Goal: Navigation & Orientation: Find specific page/section

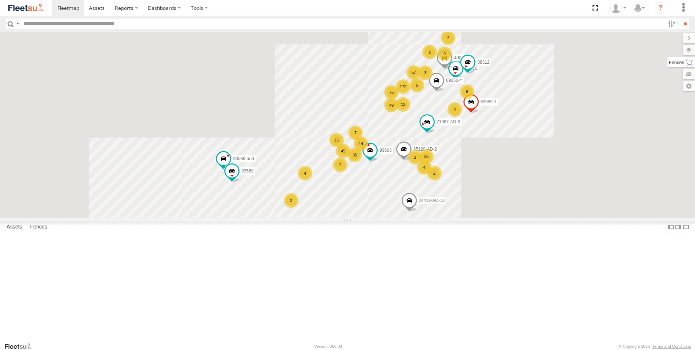
click at [689, 66] on label at bounding box center [681, 62] width 28 height 10
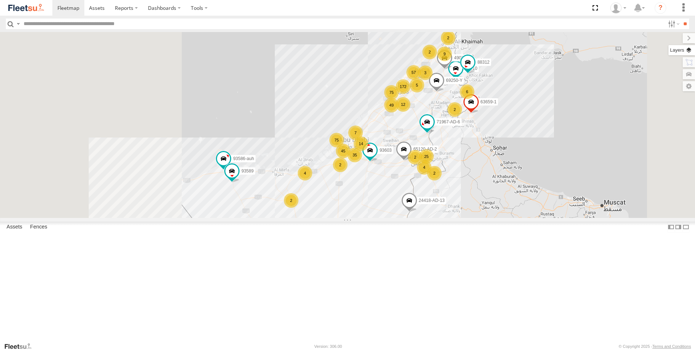
click at [669, 50] on label at bounding box center [682, 50] width 27 height 10
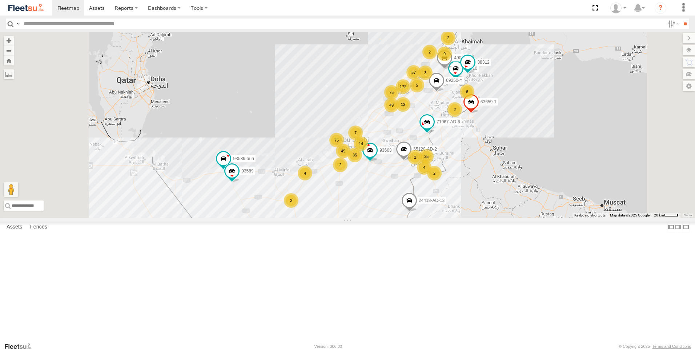
click at [0, 0] on label at bounding box center [0, 0] width 0 height 0
click at [0, 0] on div "Assets Fences Traffic Transit" at bounding box center [0, 0] width 0 height 0
click at [0, 0] on span "Fences" at bounding box center [0, 0] width 0 height 0
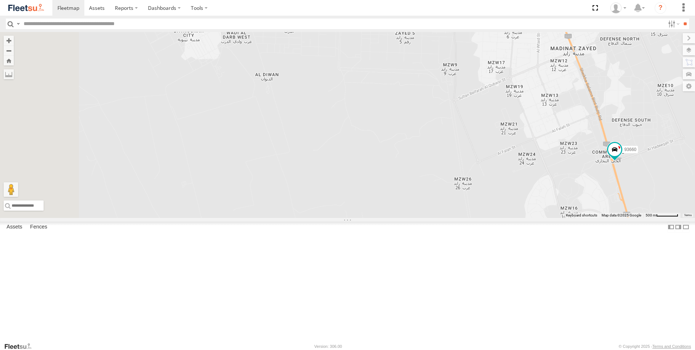
drag, startPoint x: 403, startPoint y: 199, endPoint x: 426, endPoint y: 260, distance: 65.4
click at [426, 218] on div "63659-1 71967-AD-6 69810 65120-AD-2 49079-T 88312 93586-auh 93603 69250-Y 24418…" at bounding box center [347, 125] width 695 height 186
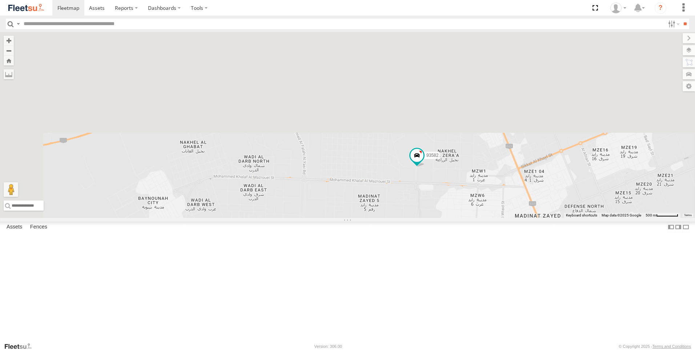
drag, startPoint x: 448, startPoint y: 139, endPoint x: 412, endPoint y: 306, distance: 171.8
click at [412, 218] on div "63659-1 71967-AD-6 69810 65120-AD-2 49079-T 88312 93586-auh 93603 69250-Y 24418…" at bounding box center [347, 125] width 695 height 186
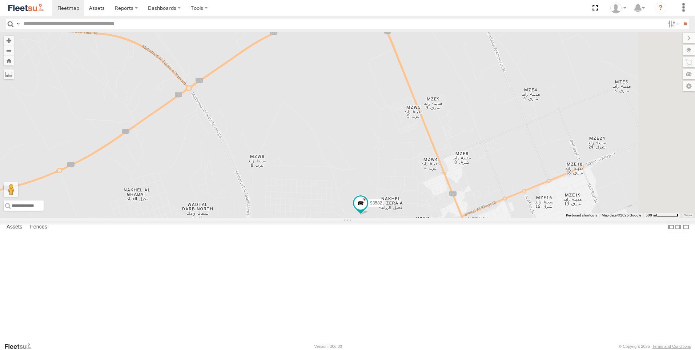
drag, startPoint x: 431, startPoint y: 197, endPoint x: 375, endPoint y: 245, distance: 73.8
click at [375, 218] on div "63659-1 71967-AD-6 69810 65120-AD-2 49079-T 88312 93586-auh 93603 69250-Y 24418…" at bounding box center [347, 125] width 695 height 186
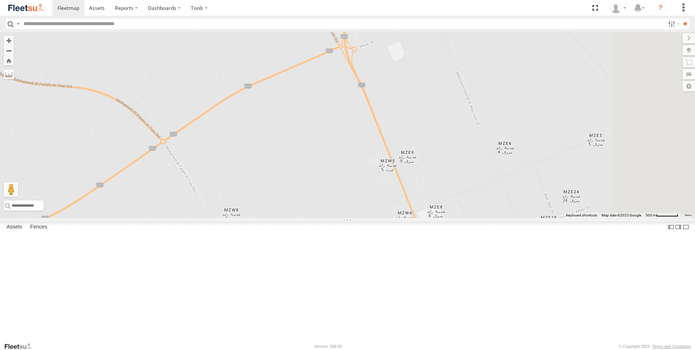
drag, startPoint x: 391, startPoint y: 192, endPoint x: 367, endPoint y: 240, distance: 54.0
click at [367, 218] on div "63659-1 71967-AD-6 69810 65120-AD-2 49079-T 88312 93586-auh 93603 69250-Y 24418…" at bounding box center [347, 125] width 695 height 186
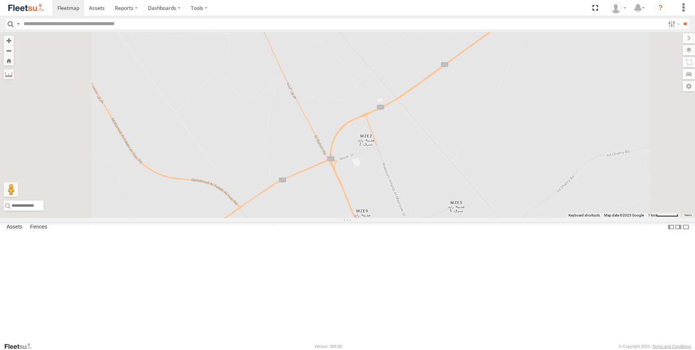
drag, startPoint x: 377, startPoint y: 200, endPoint x: 397, endPoint y: 249, distance: 53.8
click at [397, 218] on div "63659-1 71967-AD-6 69810 65120-AD-2 49079-T 88312 93586-auh 93603 69250-Y 24418…" at bounding box center [347, 125] width 695 height 186
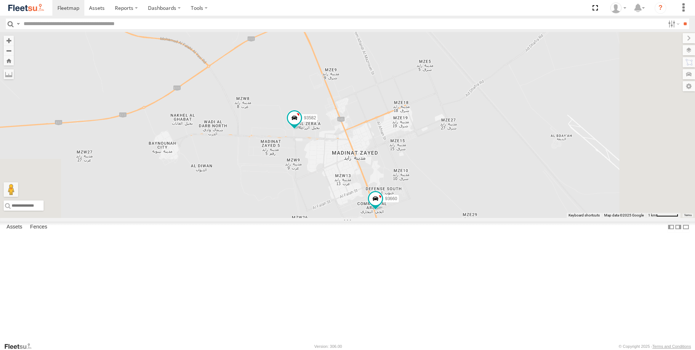
drag, startPoint x: 405, startPoint y: 284, endPoint x: 371, endPoint y: 133, distance: 154.7
click at [371, 133] on div "63659-1 71967-AD-6 69810 65120-AD-2 49079-T 88312 93586-auh 93603 69250-Y 24418…" at bounding box center [347, 125] width 695 height 186
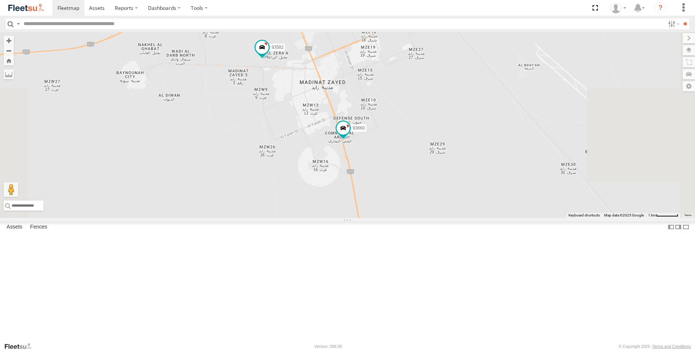
drag, startPoint x: 384, startPoint y: 204, endPoint x: 358, endPoint y: 161, distance: 49.4
click at [358, 161] on div "63659-1 71967-AD-6 69810 65120-AD-2 49079-T 88312 93586-auh 93603 69250-Y 24418…" at bounding box center [347, 125] width 695 height 186
click at [350, 135] on span at bounding box center [343, 127] width 13 height 13
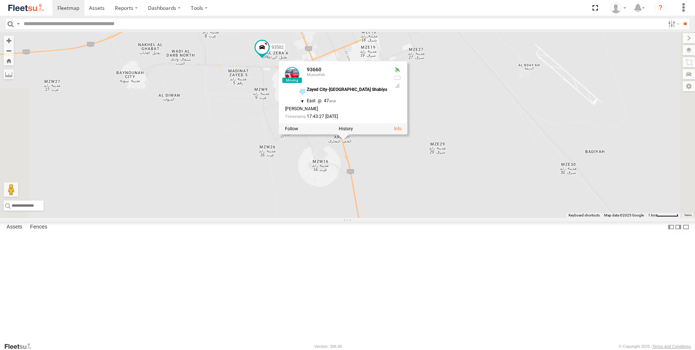
click at [413, 218] on div "63659-1 71967-AD-6 69810 65120-AD-2 49079-T 88312 93586-auh 93603 69250-Y 24418…" at bounding box center [347, 125] width 695 height 186
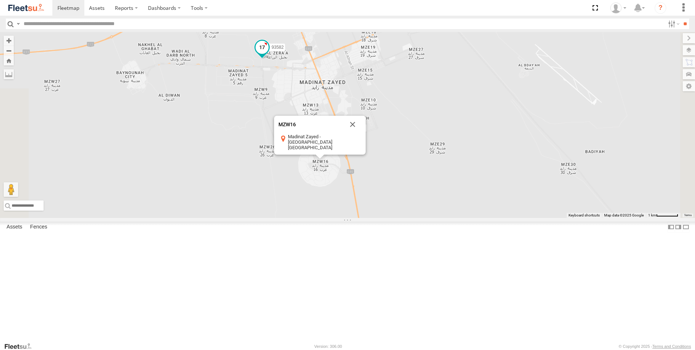
click at [269, 54] on span at bounding box center [262, 47] width 13 height 13
click at [334, 160] on div "63659-1 71967-AD-6 69810 65120-AD-2 49079-T 88312 93586-auh 93603 69250-Y 24418…" at bounding box center [347, 125] width 695 height 186
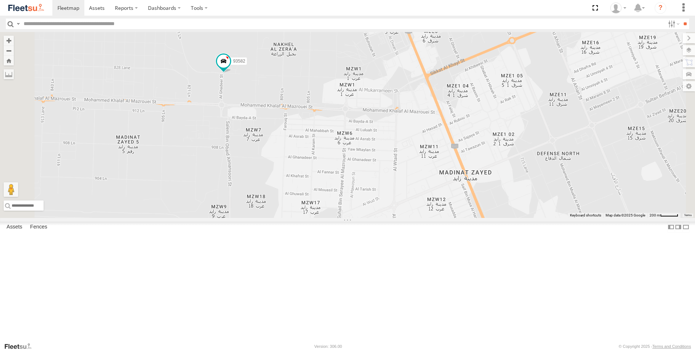
drag, startPoint x: 399, startPoint y: 147, endPoint x: 395, endPoint y: 290, distance: 142.6
click at [395, 218] on div "63659-1 71967-AD-6 69810 65120-AD-2 49079-T 88312 93586-auh 93603 69250-Y 24418…" at bounding box center [347, 125] width 695 height 186
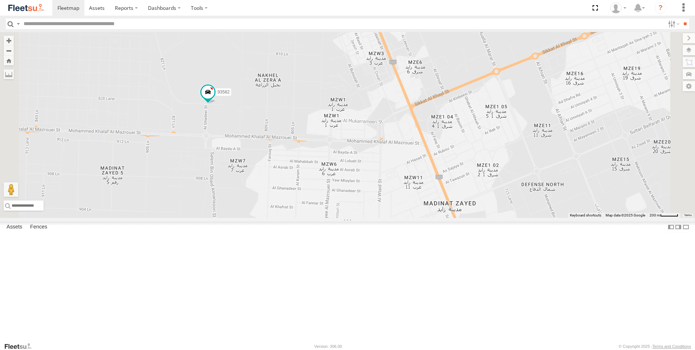
drag, startPoint x: 419, startPoint y: 209, endPoint x: 402, endPoint y: 241, distance: 35.6
click at [402, 218] on div "63659-1 71967-AD-6 69810 65120-AD-2 49079-T 88312 93586-auh 93603 69250-Y 24418…" at bounding box center [347, 125] width 695 height 186
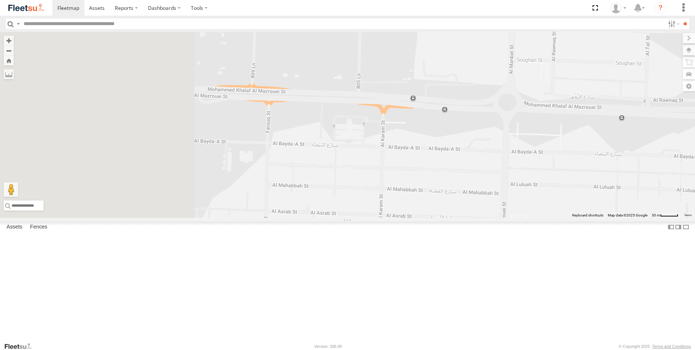
drag, startPoint x: 319, startPoint y: 197, endPoint x: 457, endPoint y: 248, distance: 146.5
click at [457, 218] on div "63659-1 71967-AD-6 69810 65120-AD-2 49079-T 88312 93586-auh 93603 69250-Y 24418…" at bounding box center [347, 125] width 695 height 186
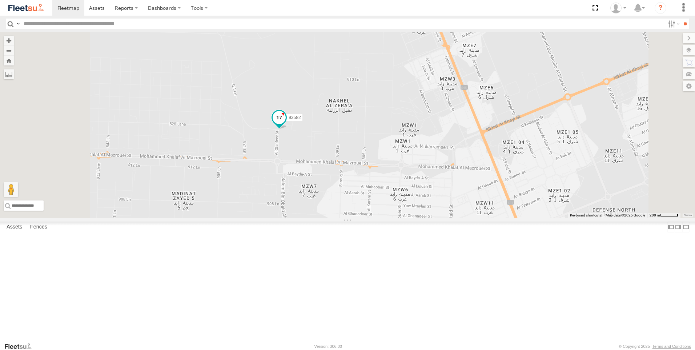
click at [286, 124] on span at bounding box center [279, 117] width 13 height 13
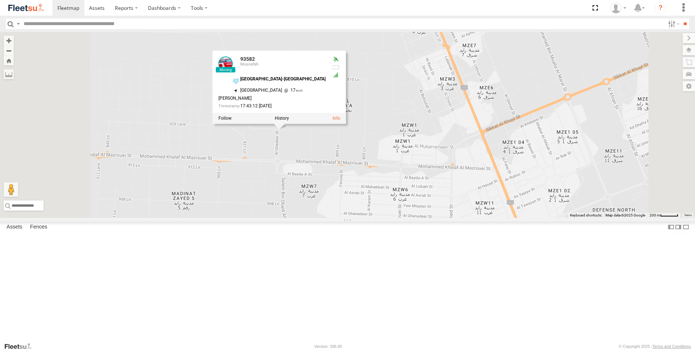
click at [421, 218] on div "63659-1 71967-AD-6 69810 65120-AD-2 49079-T 88312 93586-auh 93603 69250-Y 24418…" at bounding box center [347, 125] width 695 height 186
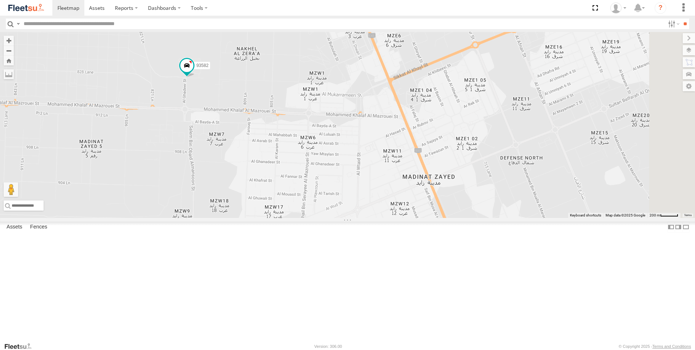
drag, startPoint x: 475, startPoint y: 278, endPoint x: 380, endPoint y: 224, distance: 109.3
click at [380, 218] on div "63659-1 71967-AD-6 69810 65120-AD-2 49079-T 88312 93586-auh 93603 69250-Y 24418…" at bounding box center [347, 125] width 695 height 186
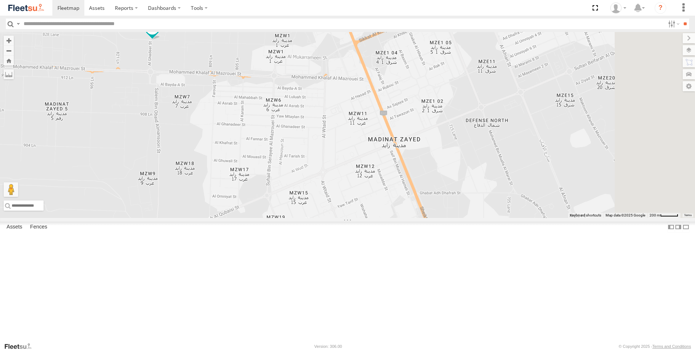
drag, startPoint x: 440, startPoint y: 250, endPoint x: 404, endPoint y: 210, distance: 54.6
click at [404, 210] on div "63659-1 71967-AD-6 69810 65120-AD-2 49079-T 88312 93586-auh 93603 69250-Y 24418…" at bounding box center [347, 125] width 695 height 186
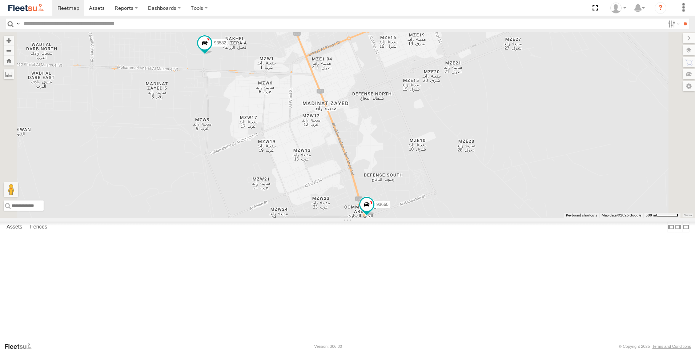
drag, startPoint x: 402, startPoint y: 265, endPoint x: 378, endPoint y: 231, distance: 41.8
click at [378, 218] on div "63659-1 71967-AD-6 69810 65120-AD-2 49079-T 88312 93586-auh 93603 69250-Y 24418…" at bounding box center [347, 125] width 695 height 186
click at [375, 216] on span at bounding box center [367, 206] width 16 height 20
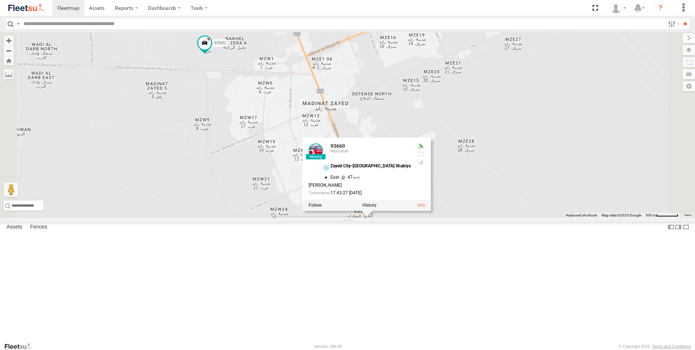
click at [257, 218] on div "63659-1 71967-AD-6 69810 65120-AD-2 49079-T 88312 93586-auh 93603 69250-Y 24418…" at bounding box center [347, 125] width 695 height 186
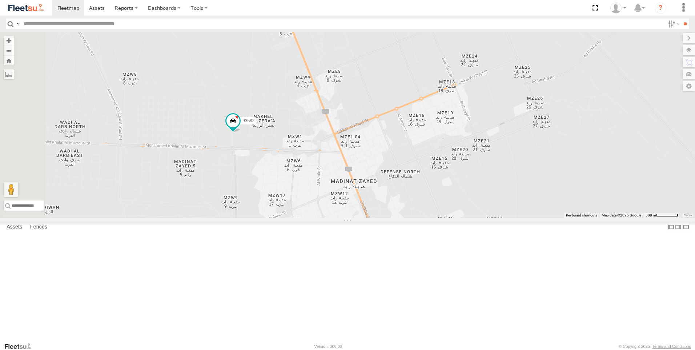
drag, startPoint x: 278, startPoint y: 175, endPoint x: 306, endPoint y: 253, distance: 82.8
click at [306, 218] on div "63659-1 71967-AD-6 69810 65120-AD-2 49079-T 88312 93586-auh 93603 69250-Y 24418…" at bounding box center [347, 125] width 695 height 186
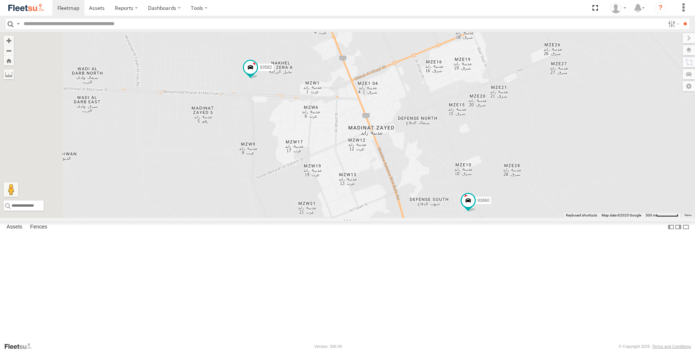
drag, startPoint x: 326, startPoint y: 221, endPoint x: 346, endPoint y: 164, distance: 60.8
click at [346, 164] on div "63659-1 71967-AD-6 69810 65120-AD-2 49079-T 88312 93586-auh 93603 69250-Y 24418…" at bounding box center [347, 125] width 695 height 186
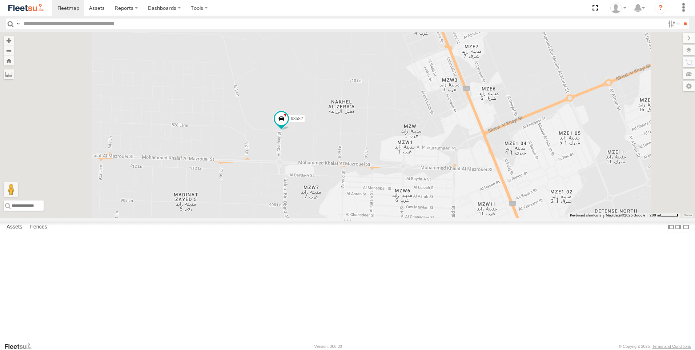
drag, startPoint x: 345, startPoint y: 134, endPoint x: 370, endPoint y: 225, distance: 94.6
click at [370, 218] on div "63659-1 71967-AD-6 69810 65120-AD-2 49079-T 88312 93586-auh 93603 69250-Y 24418…" at bounding box center [347, 125] width 695 height 186
click at [288, 125] on span at bounding box center [281, 118] width 13 height 13
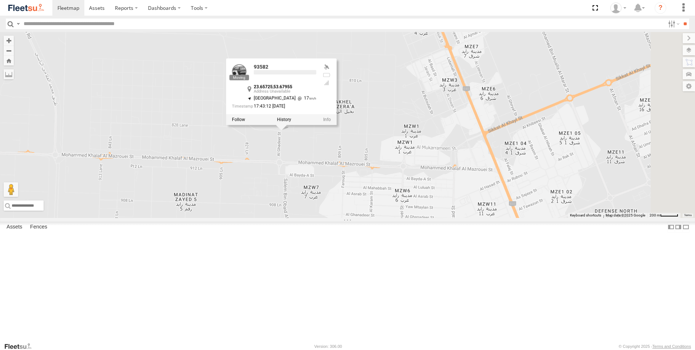
click at [319, 218] on div "63659-1 71967-AD-6 69810 65120-AD-2 49079-T 88312 93586-auh 93603 69250-Y 24418…" at bounding box center [347, 125] width 695 height 186
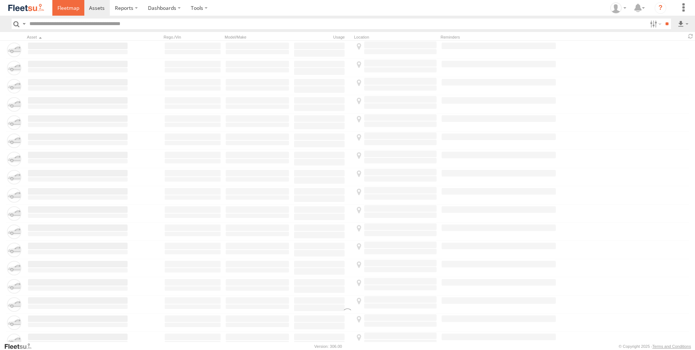
click at [66, 9] on span at bounding box center [68, 7] width 22 height 7
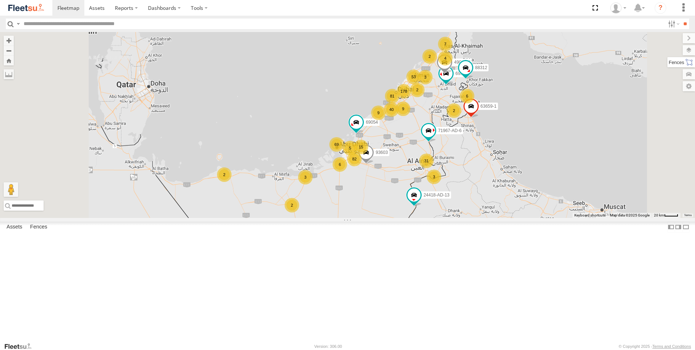
click at [689, 62] on label at bounding box center [681, 62] width 28 height 10
click at [669, 51] on label at bounding box center [682, 50] width 27 height 10
click at [0, 0] on label at bounding box center [0, 0] width 0 height 0
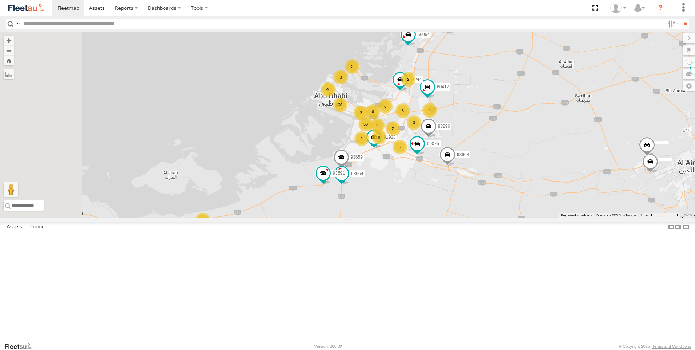
drag, startPoint x: 408, startPoint y: 272, endPoint x: 451, endPoint y: 237, distance: 55.8
click at [451, 218] on div "63659-1 69054 71967-AD-6 69810 49079-T 88312 93603 24418-AD-13 8 5 5 40 58 20 4…" at bounding box center [347, 125] width 695 height 186
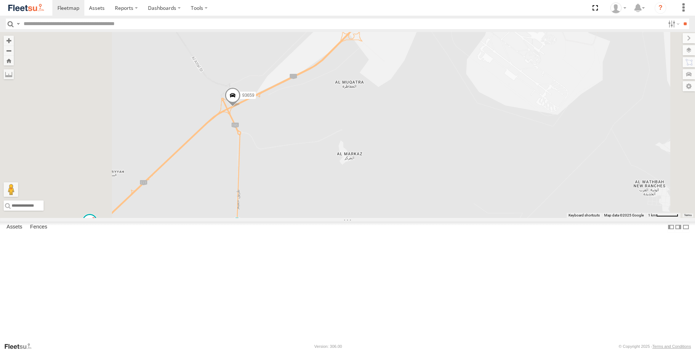
drag, startPoint x: 422, startPoint y: 239, endPoint x: 450, endPoint y: 202, distance: 46.5
click at [450, 202] on div "63659-1 69054 71967-AD-6 69810 49079-T 88312 93603 24418-AD-13 40775 60417 9746…" at bounding box center [347, 125] width 695 height 186
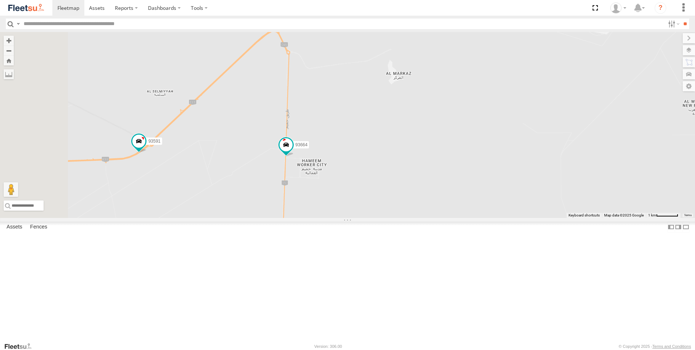
drag, startPoint x: 368, startPoint y: 283, endPoint x: 420, endPoint y: 198, distance: 99.3
click at [420, 198] on div "63659-1 69054 71967-AD-6 69810 49079-T 88312 93603 24418-AD-13 40775 60417 9746…" at bounding box center [347, 125] width 695 height 186
click at [293, 151] on span at bounding box center [286, 144] width 13 height 13
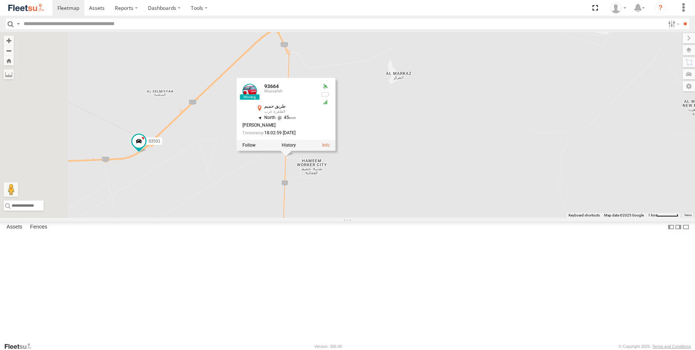
click at [409, 218] on div "63659-1 69054 71967-AD-6 69810 49079-T 88312 93603 24418-AD-13 40775 60417 9746…" at bounding box center [347, 125] width 695 height 186
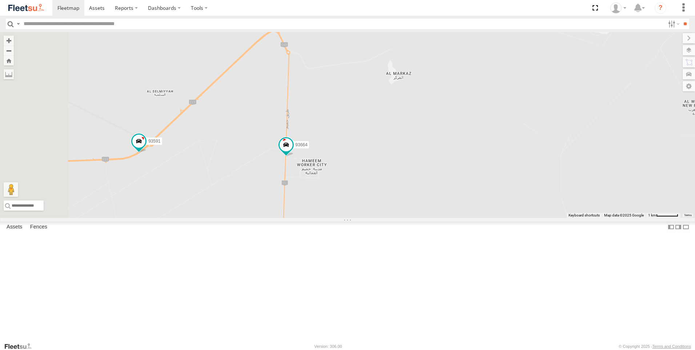
click at [290, 26] on span at bounding box center [282, 17] width 16 height 20
click at [433, 127] on div "63659-1 69054 71967-AD-6 69810 49079-T 88312 93603 24418-AD-13 40775 60417 9746…" at bounding box center [347, 125] width 695 height 186
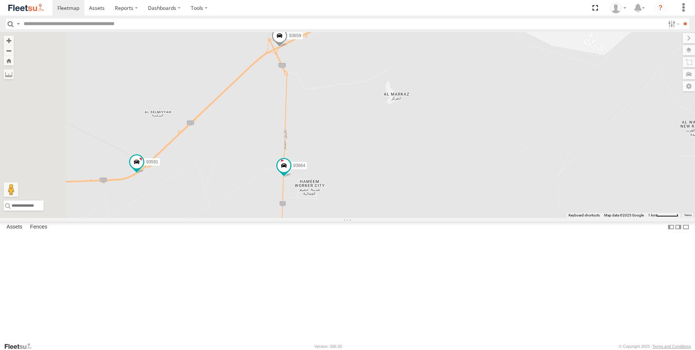
drag, startPoint x: 433, startPoint y: 125, endPoint x: 464, endPoint y: 128, distance: 31.4
click at [464, 128] on div "63659-1 69054 71967-AD-6 69810 49079-T 88312 93603 24418-AD-13 40775 60417 9746…" at bounding box center [347, 125] width 695 height 186
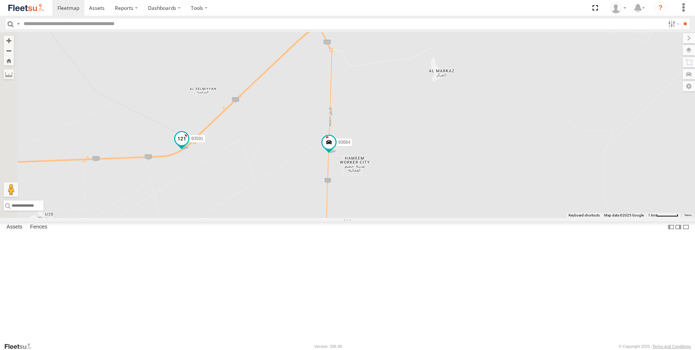
click at [188, 145] on span at bounding box center [181, 138] width 13 height 13
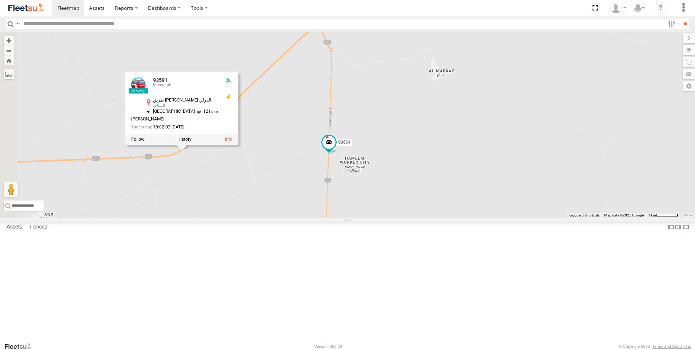
click at [404, 177] on div "63659-1 69054 71967-AD-6 69810 49079-T 88312 93603 24418-AD-13 40775 60417 9746…" at bounding box center [347, 125] width 695 height 186
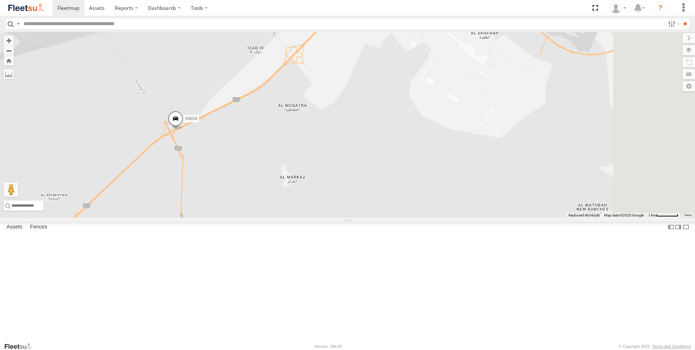
drag, startPoint x: 570, startPoint y: 114, endPoint x: 417, endPoint y: 256, distance: 208.4
click at [417, 218] on div "63659-1 69054 71967-AD-6 69810 49079-T 88312 93603 24418-AD-13 40775 60417 9746…" at bounding box center [347, 125] width 695 height 186
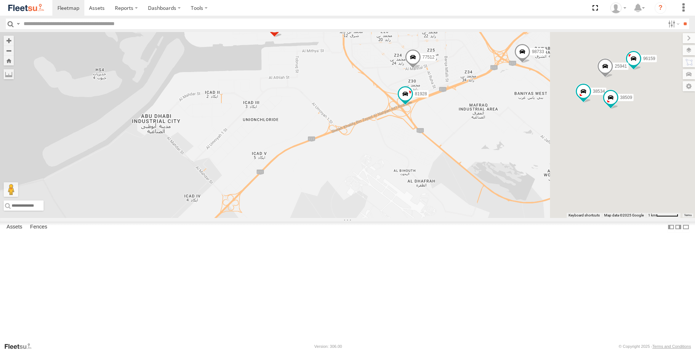
drag, startPoint x: 500, startPoint y: 161, endPoint x: 440, endPoint y: 270, distance: 125.3
click at [440, 218] on div "63659-1 69054 71967-AD-6 69810 49079-T 88312 93603 24418-AD-13 40775 60417 9746…" at bounding box center [347, 125] width 695 height 186
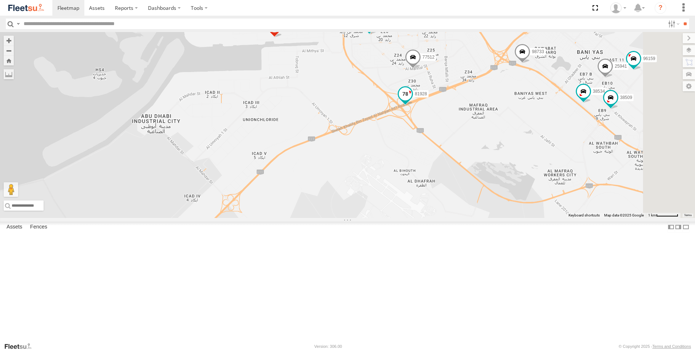
click at [412, 100] on span at bounding box center [405, 93] width 13 height 13
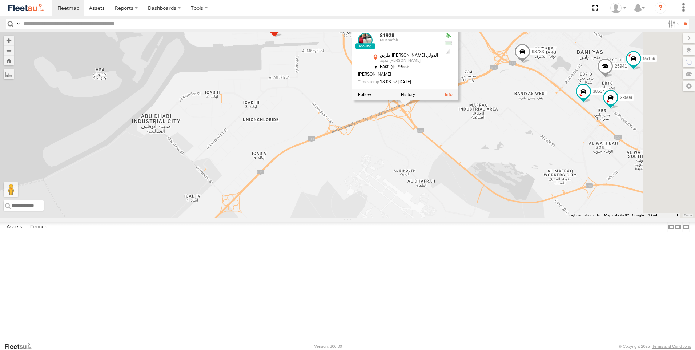
click at [466, 218] on div "63659-1 69054 71967-AD-6 69810 49079-T 88312 93603 24418-AD-13 40775 60417 9746…" at bounding box center [347, 125] width 695 height 186
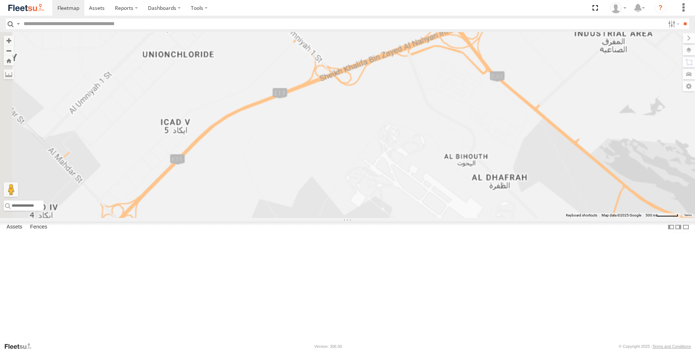
drag, startPoint x: 412, startPoint y: 280, endPoint x: 459, endPoint y: 193, distance: 98.3
click at [459, 193] on div "63659-1 69054 71967-AD-6 69810 49079-T 88312 93603 24418-AD-13 40775 60417 9746…" at bounding box center [347, 125] width 695 height 186
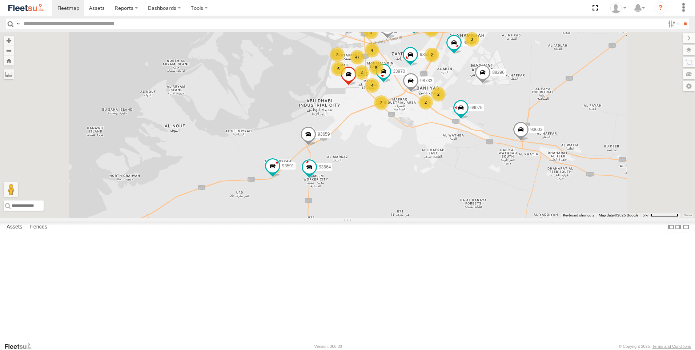
drag, startPoint x: 392, startPoint y: 291, endPoint x: 411, endPoint y: 234, distance: 59.4
click at [411, 218] on div "63659-1 69054 71967-AD-6 69810 49079-T 88312 93603 24418-AD-13 40775 60417 9746…" at bounding box center [347, 125] width 695 height 186
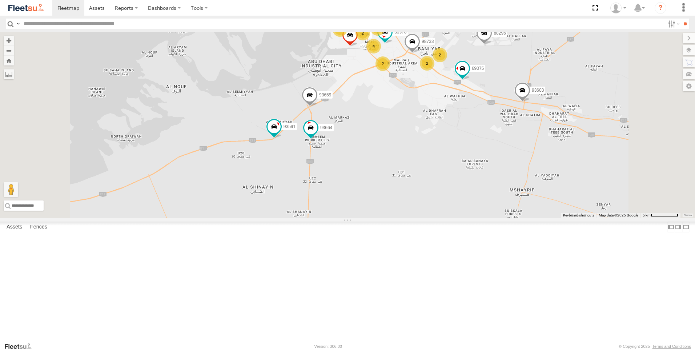
drag, startPoint x: 393, startPoint y: 281, endPoint x: 395, endPoint y: 238, distance: 42.2
click at [395, 218] on div "63659-1 69054 71967-AD-6 69810 49079-T 88312 93603 24418-AD-13 40775 60417 9746…" at bounding box center [347, 125] width 695 height 186
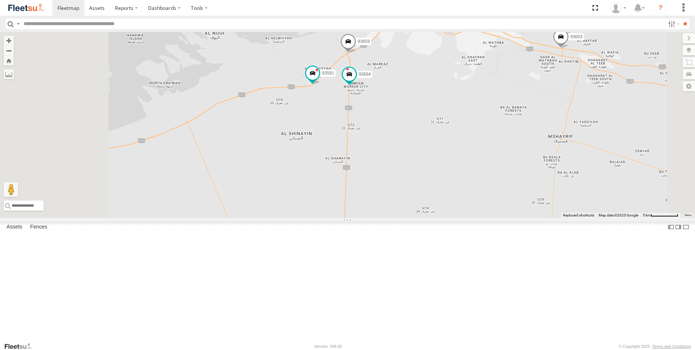
drag, startPoint x: 428, startPoint y: 196, endPoint x: 433, endPoint y: 189, distance: 8.7
click at [433, 189] on div "63659-1 69054 71967-AD-6 69810 49079-T 88312 93603 24418-AD-13 40775 60417 9746…" at bounding box center [347, 125] width 695 height 186
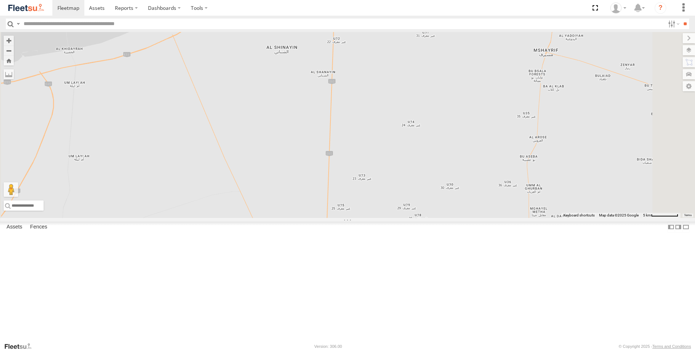
drag, startPoint x: 410, startPoint y: 261, endPoint x: 391, endPoint y: 182, distance: 80.9
click at [391, 182] on div "63659-1 69054 71967-AD-6 69810 49079-T 88312 93603 24418-AD-13 40775 60417 9746…" at bounding box center [347, 125] width 695 height 186
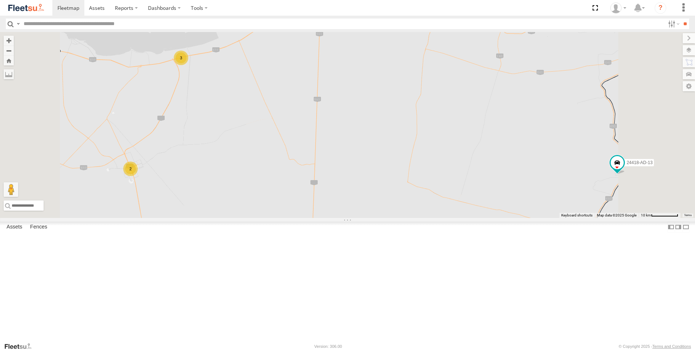
drag, startPoint x: 383, startPoint y: 255, endPoint x: 388, endPoint y: 205, distance: 50.7
click at [388, 205] on div "63659-1 69054 71967-AD-6 69810 49079-T 88312 93603 24418-AD-13 40775 60417 9746…" at bounding box center [347, 125] width 695 height 186
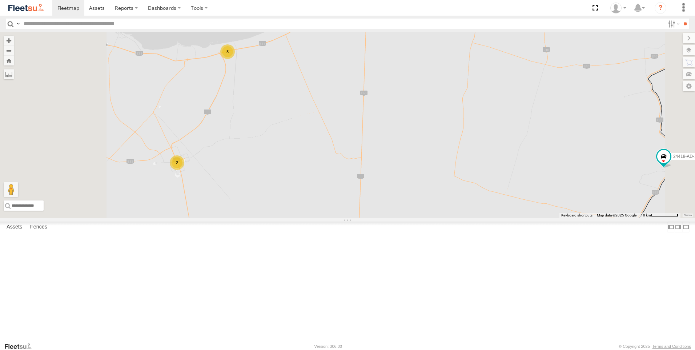
click at [445, 218] on div "63659-1 69054 71967-AD-6 69810 49079-T 88312 93603 24418-AD-13 40775 60417 9746…" at bounding box center [347, 125] width 695 height 186
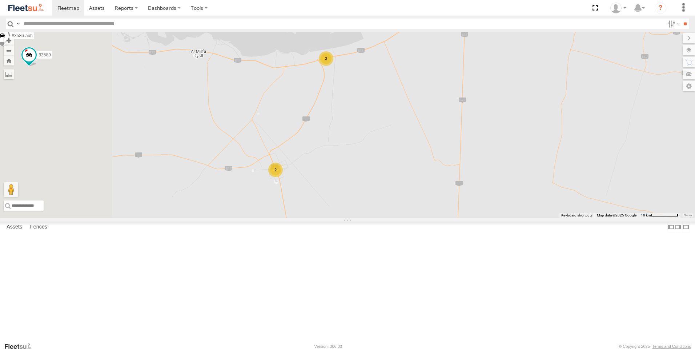
drag, startPoint x: 332, startPoint y: 230, endPoint x: 433, endPoint y: 232, distance: 101.4
click at [433, 218] on div "63659-1 69054 71967-AD-6 69810 49079-T 88312 93603 24418-AD-13 97469-AD-20 8829…" at bounding box center [347, 125] width 695 height 186
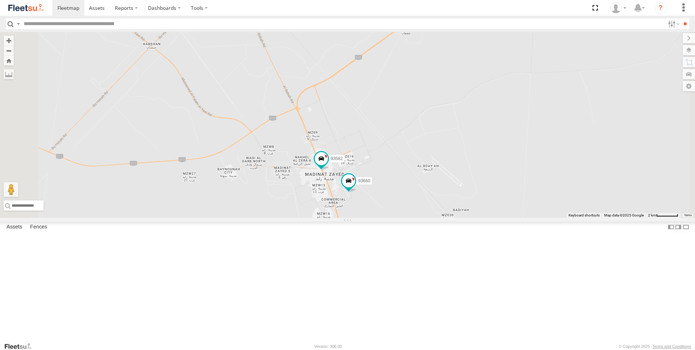
drag, startPoint x: 400, startPoint y: 210, endPoint x: 395, endPoint y: 249, distance: 38.8
click at [395, 218] on div "63659-1 69054 71967-AD-6 69810 49079-T 88312 93603 24418-AD-13 97469-AD-20 8829…" at bounding box center [347, 125] width 695 height 186
click at [355, 187] on span at bounding box center [348, 180] width 13 height 13
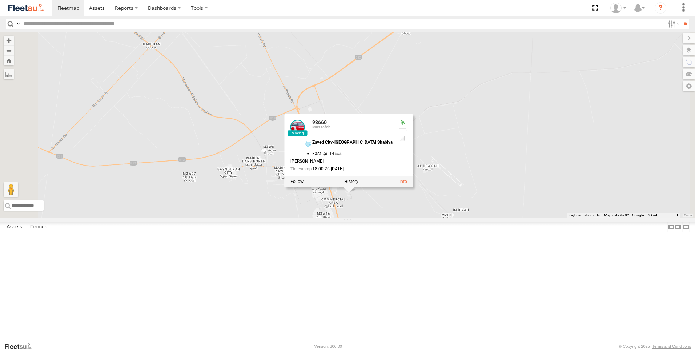
click at [410, 218] on div "63659-1 69054 71967-AD-6 69810 49079-T 88312 93603 24418-AD-13 97469-AD-20 8829…" at bounding box center [347, 125] width 695 height 186
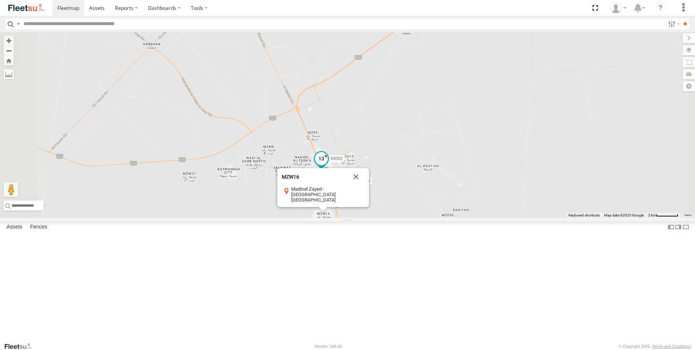
click at [328, 165] on span at bounding box center [321, 158] width 13 height 13
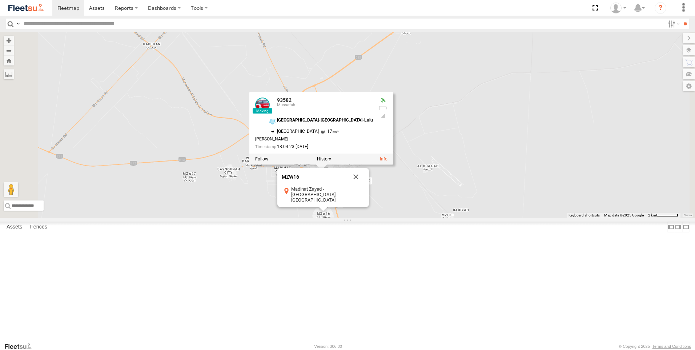
click at [313, 218] on div "63659-1 69054 71967-AD-6 69810 49079-T 88312 93603 24418-AD-13 97469-AD-20 8829…" at bounding box center [347, 125] width 695 height 186
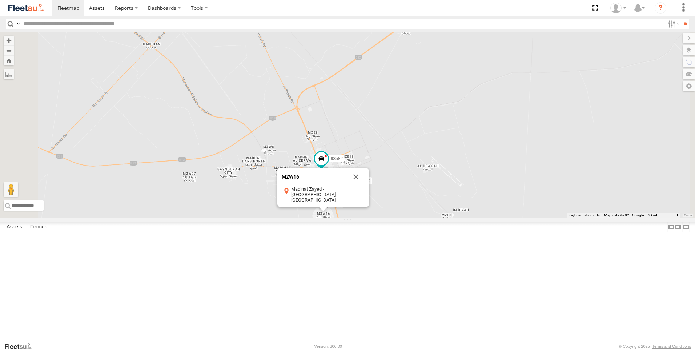
click at [314, 218] on div "63659-1 69054 71967-AD-6 69810 49079-T 88312 93603 24418-AD-13 97469-AD-20 8829…" at bounding box center [347, 125] width 695 height 186
